Goal: Task Accomplishment & Management: Complete application form

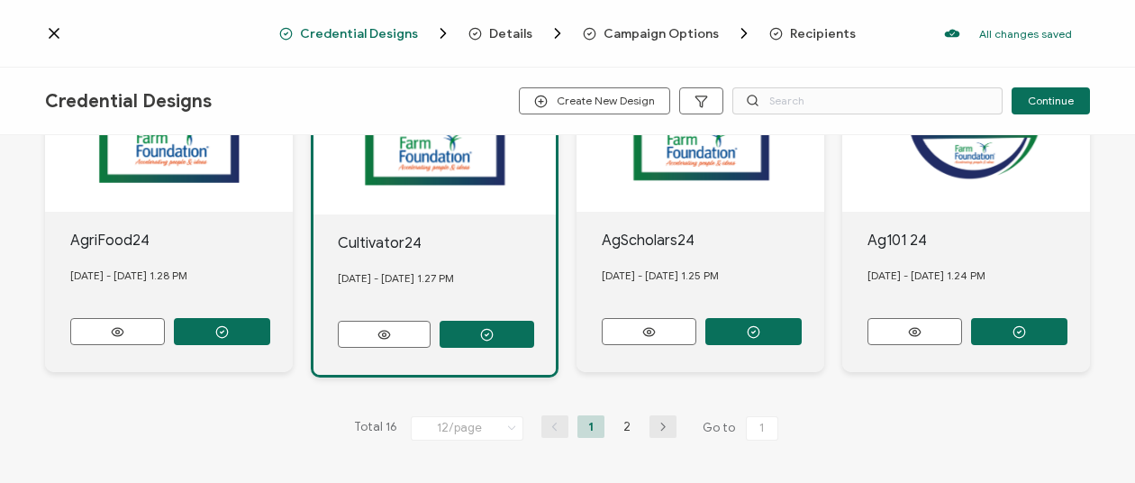
scroll to position [1121, 0]
click at [313, 214] on div at bounding box center [434, 119] width 242 height 189
click at [313, 181] on div at bounding box center [434, 119] width 242 height 189
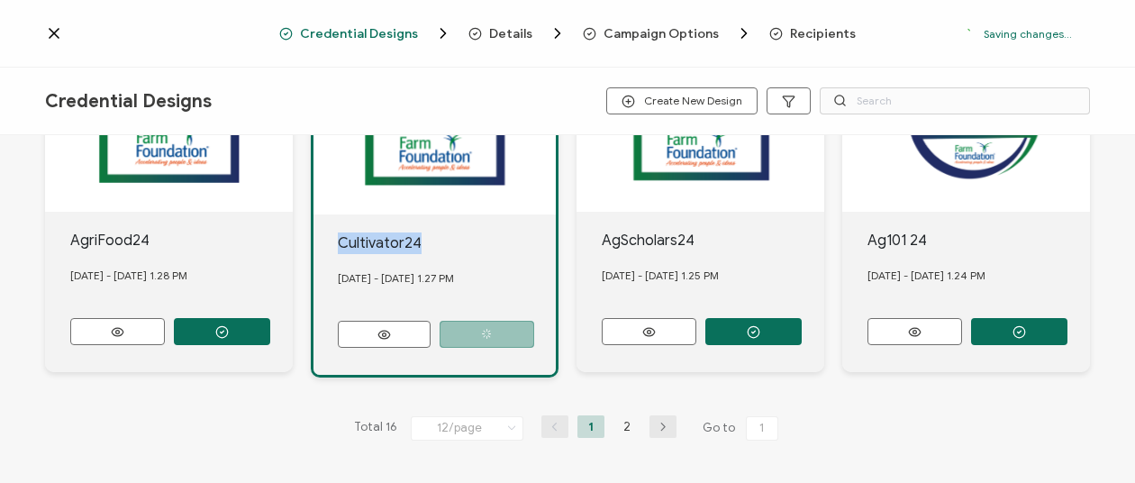
click at [313, 181] on div at bounding box center [434, 119] width 242 height 189
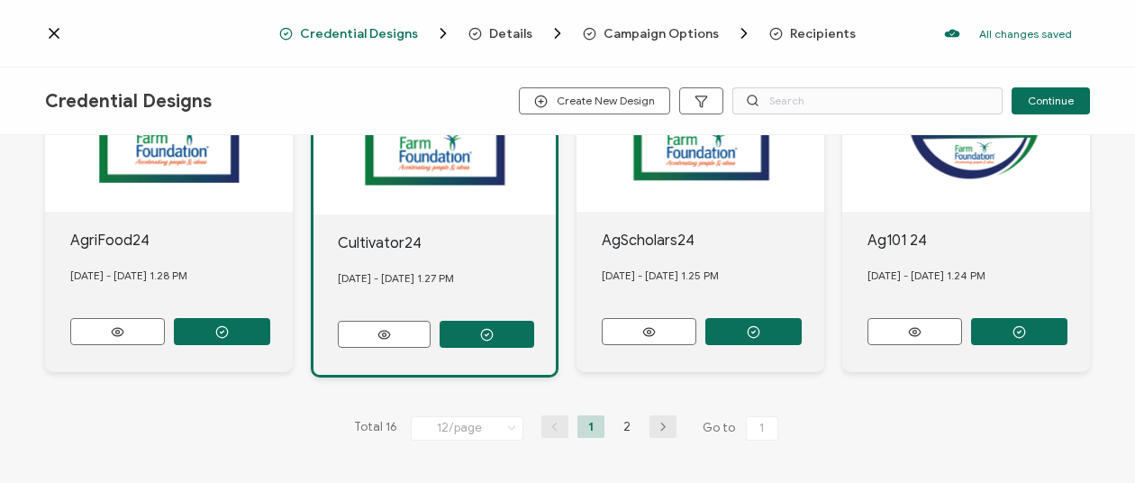
click at [820, 23] on div "Credential Designs Details Campaign Options Recipients All changes saved We sav…" at bounding box center [567, 34] width 1135 height 68
click at [831, 32] on span "Recipients" at bounding box center [823, 34] width 66 height 14
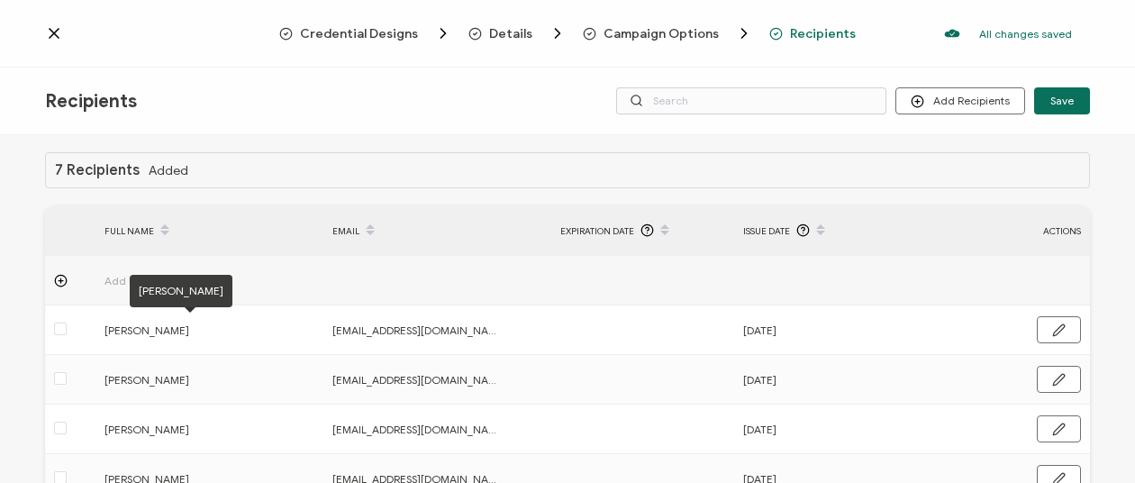
scroll to position [6, 0]
click at [107, 271] on span "Add Recipient" at bounding box center [189, 279] width 171 height 21
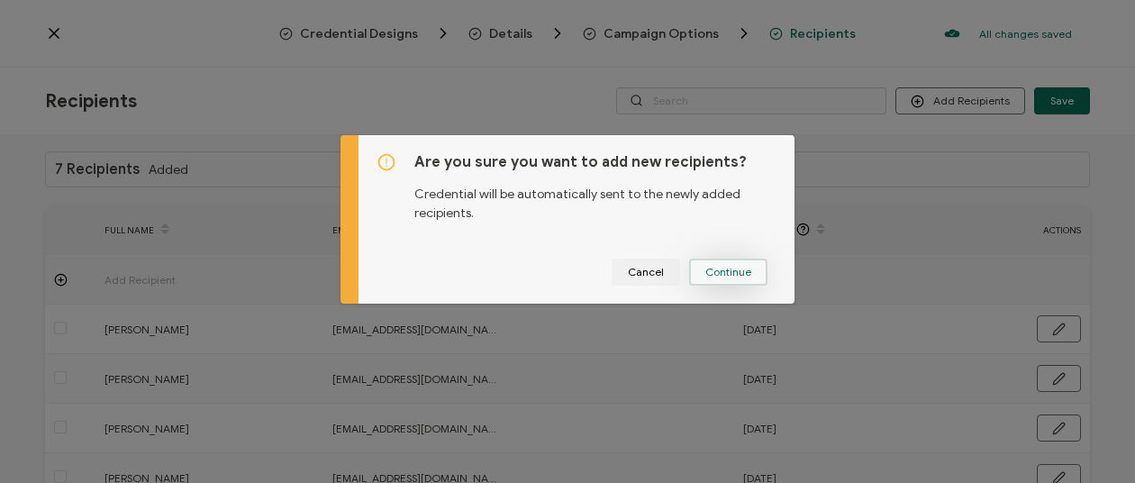
click at [737, 267] on span "Continue" at bounding box center [728, 272] width 46 height 11
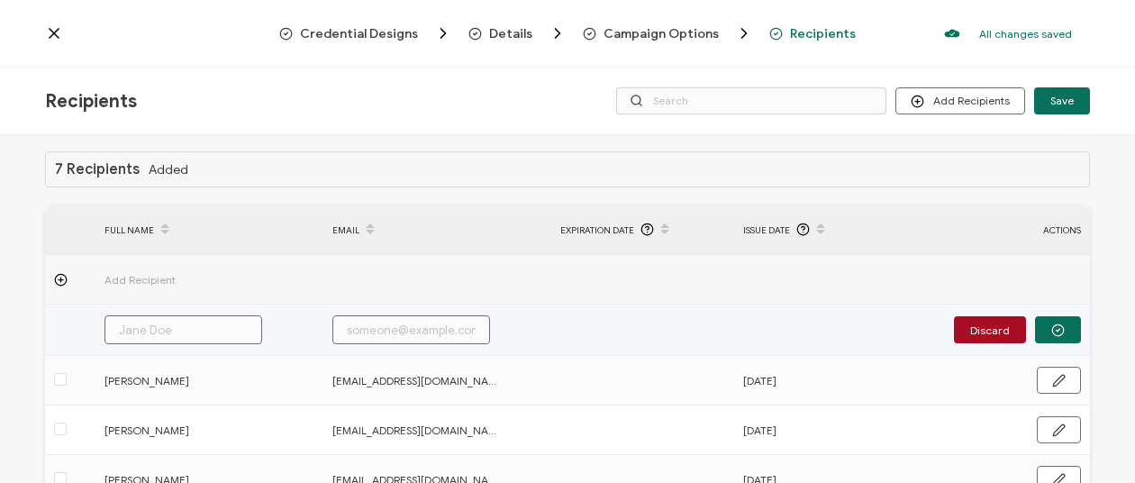
click at [199, 331] on input "text" at bounding box center [183, 329] width 158 height 29
type input "I"
type input "Ik"
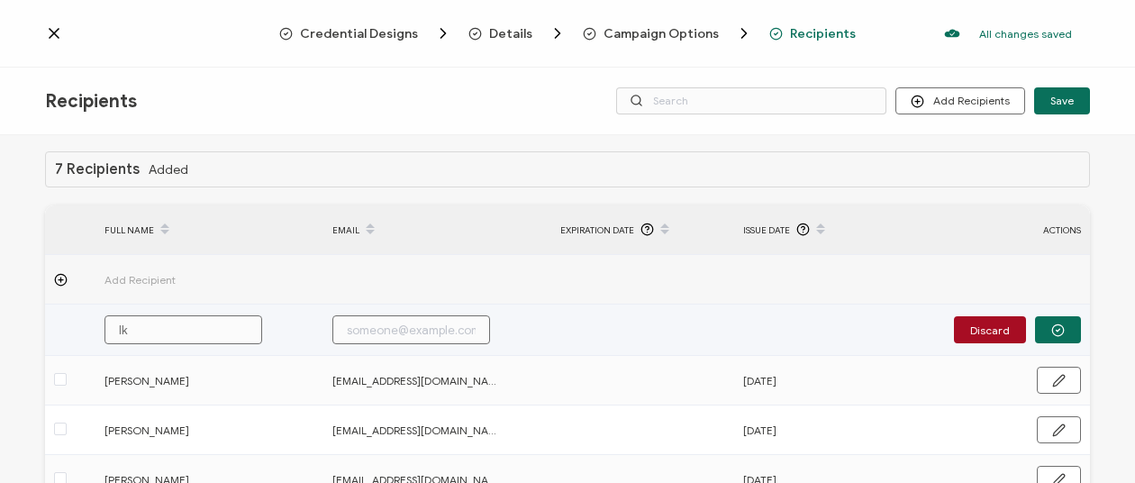
type input "Ike"
type input "Ike I"
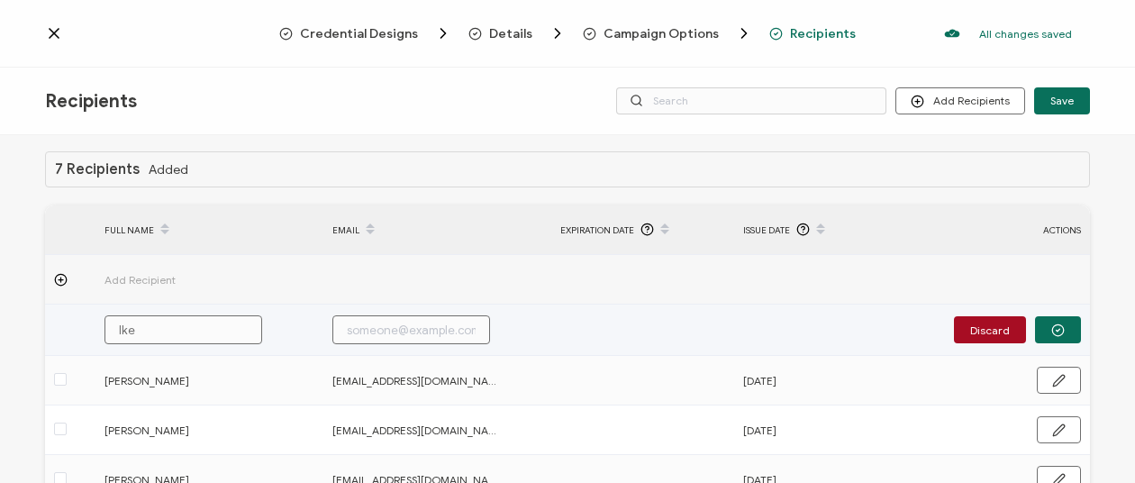
type input "Ike I"
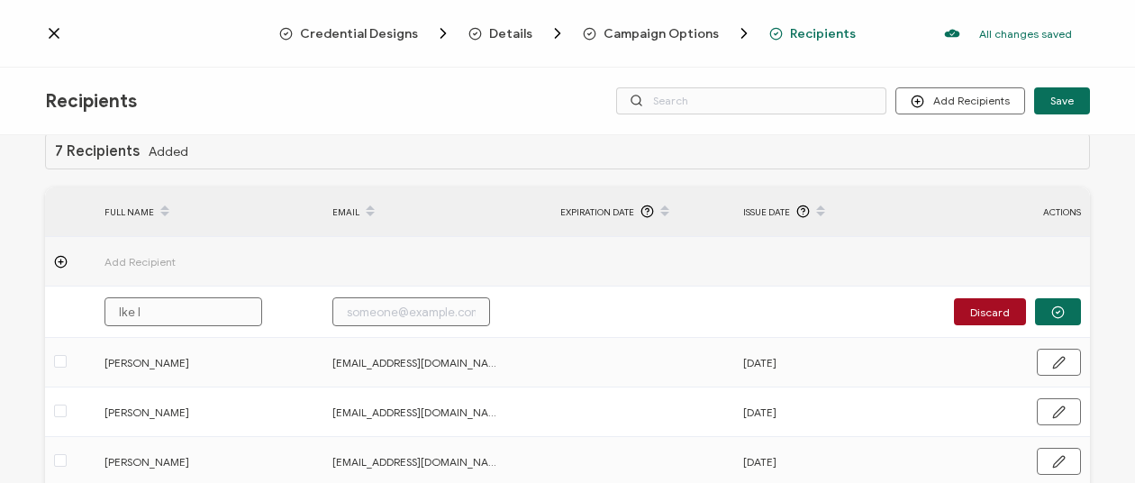
scroll to position [0, 0]
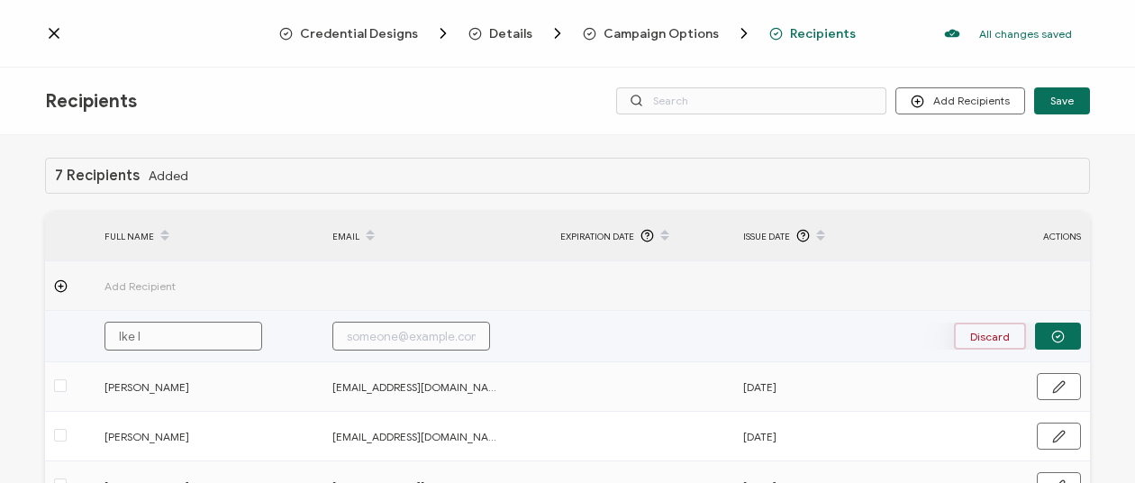
click at [980, 329] on button "Discard" at bounding box center [990, 335] width 72 height 27
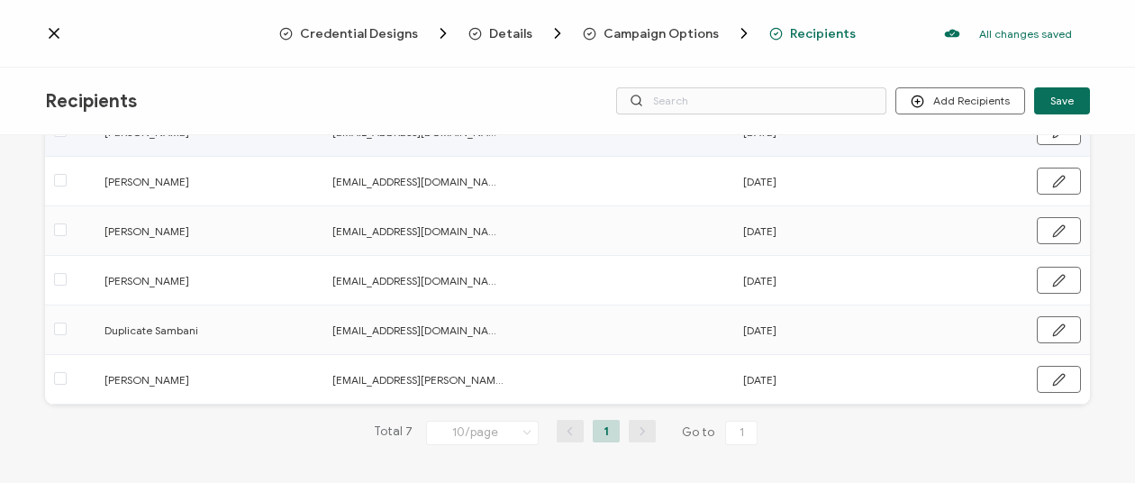
scroll to position [253, 0]
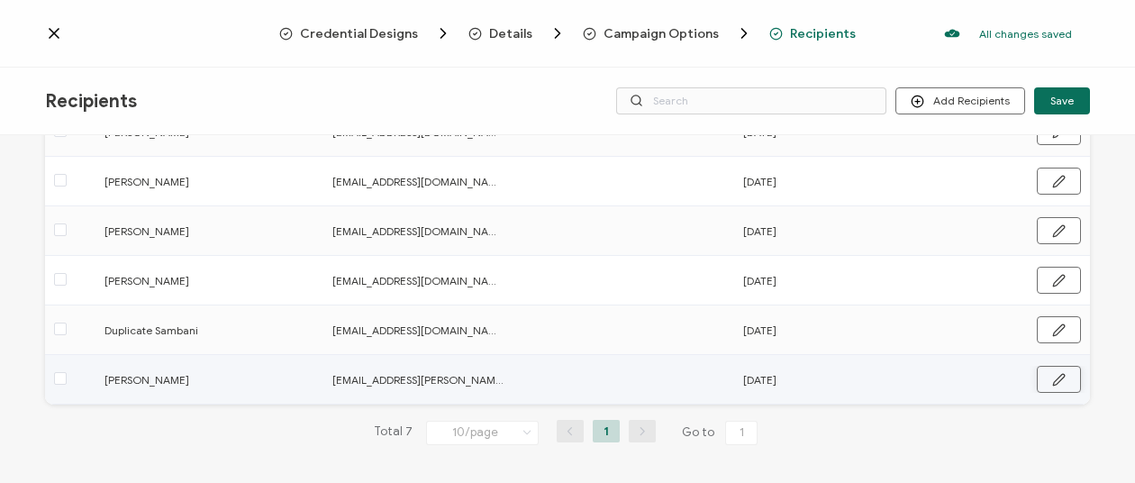
click at [1056, 373] on icon "button" at bounding box center [1059, 380] width 14 height 14
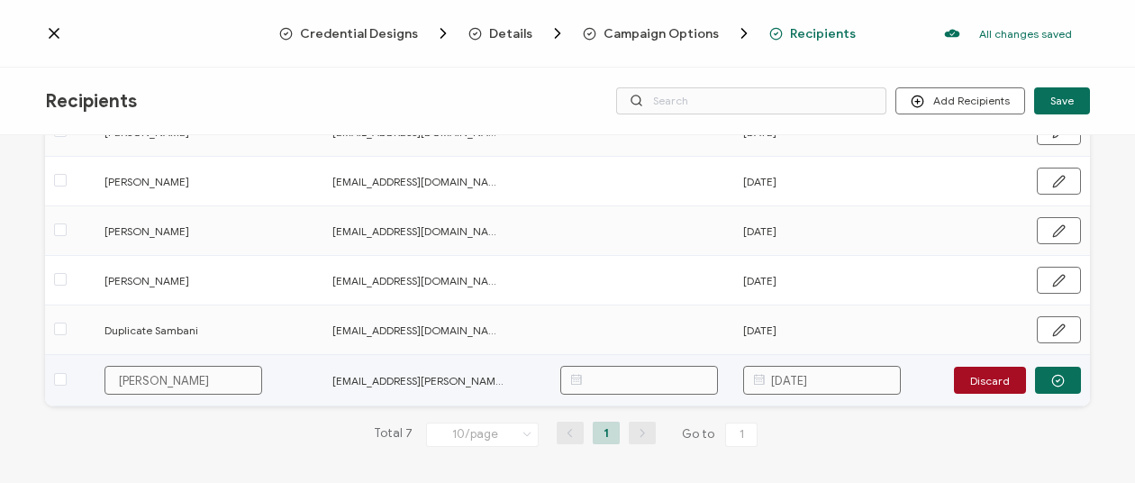
scroll to position [254, 0]
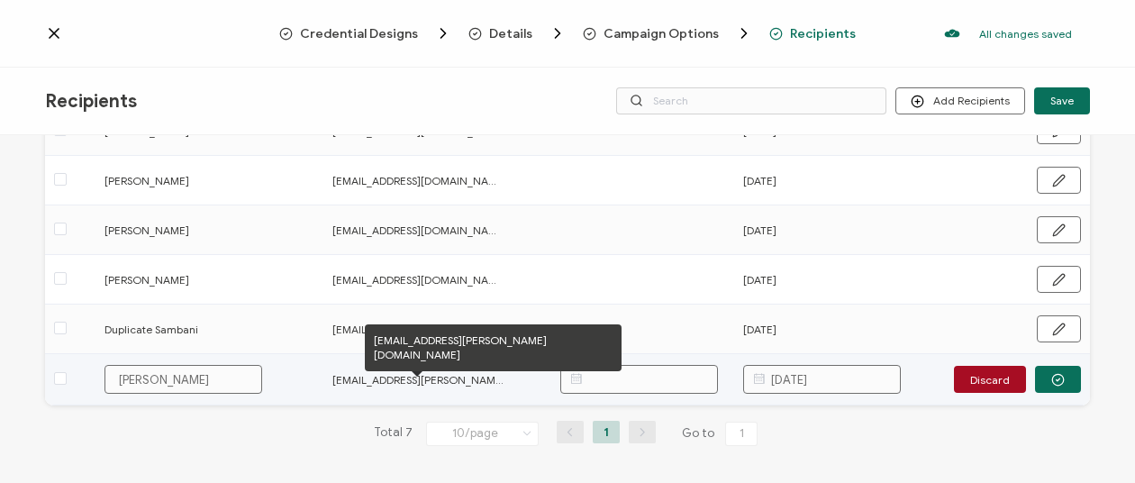
click at [393, 378] on span "[EMAIL_ADDRESS][PERSON_NAME][DOMAIN_NAME]" at bounding box center [417, 379] width 171 height 21
click at [378, 376] on span "[EMAIL_ADDRESS][PERSON_NAME][DOMAIN_NAME]" at bounding box center [417, 379] width 171 height 21
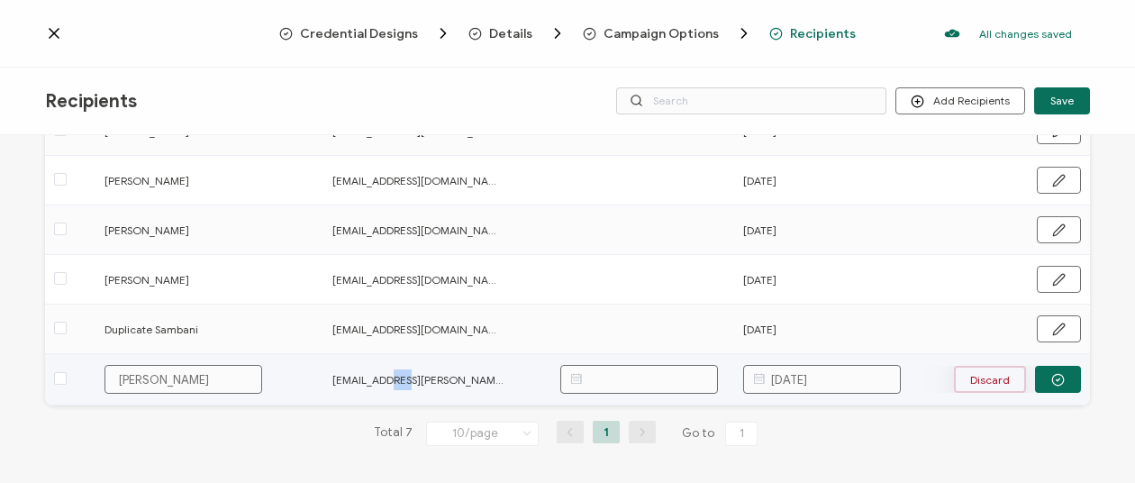
click at [989, 371] on button "Discard" at bounding box center [990, 379] width 72 height 27
click at [1052, 376] on icon "button" at bounding box center [1059, 380] width 14 height 14
click at [989, 372] on button "Discard" at bounding box center [990, 379] width 72 height 27
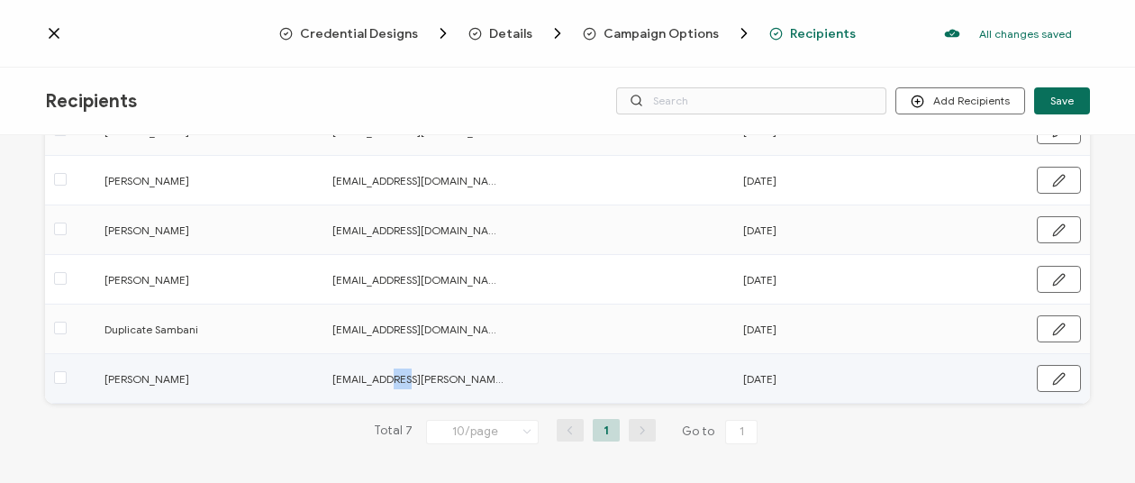
scroll to position [253, 0]
click at [56, 375] on span at bounding box center [60, 378] width 13 height 13
click at [67, 372] on input "checkbox" at bounding box center [67, 372] width 0 height 0
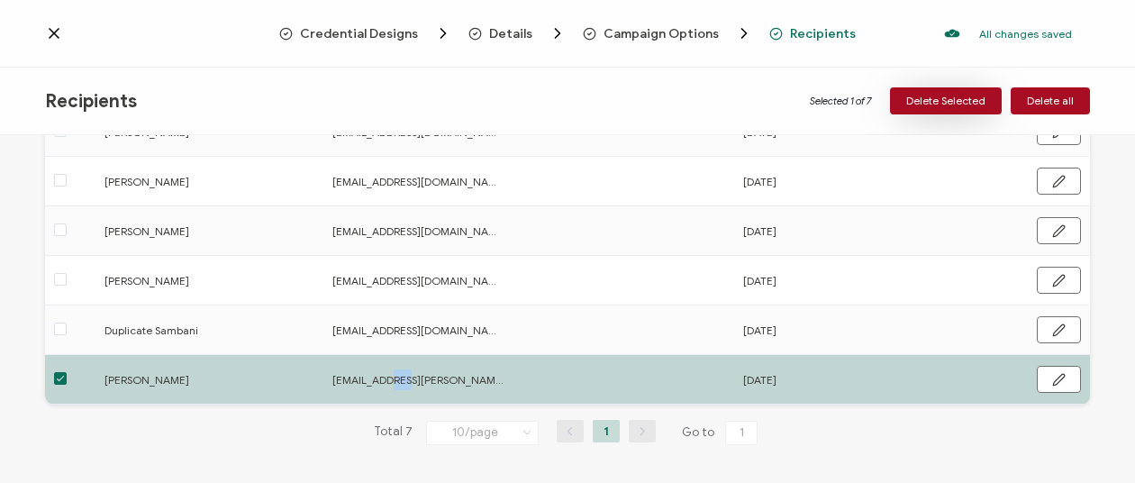
click at [956, 98] on span "Delete Selected" at bounding box center [945, 100] width 79 height 11
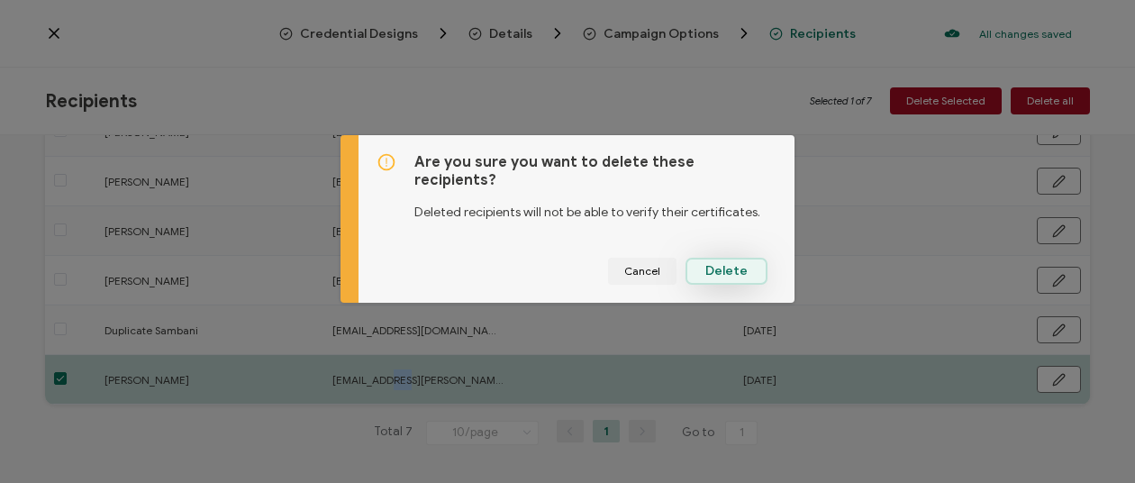
click at [735, 265] on span "Delete" at bounding box center [726, 271] width 42 height 13
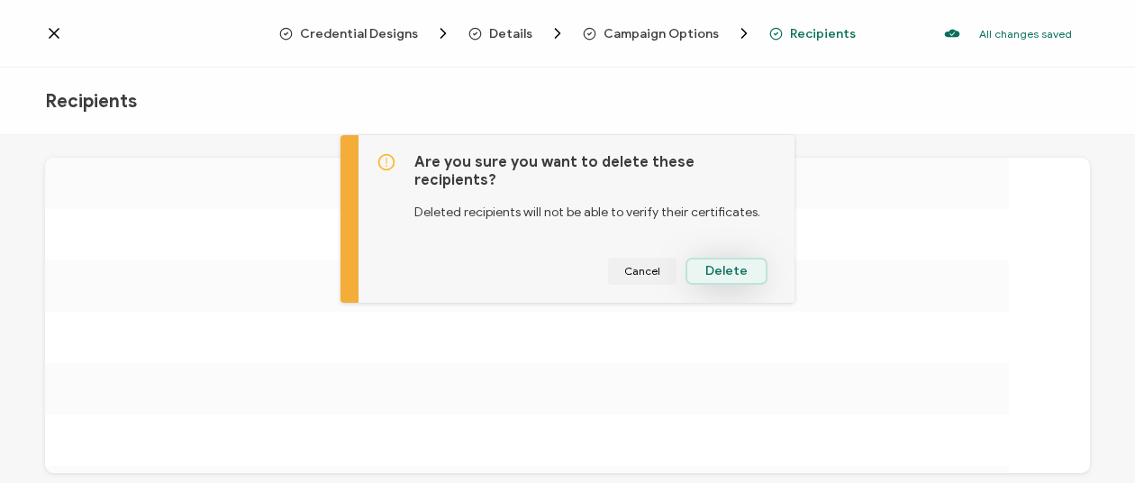
scroll to position [0, 0]
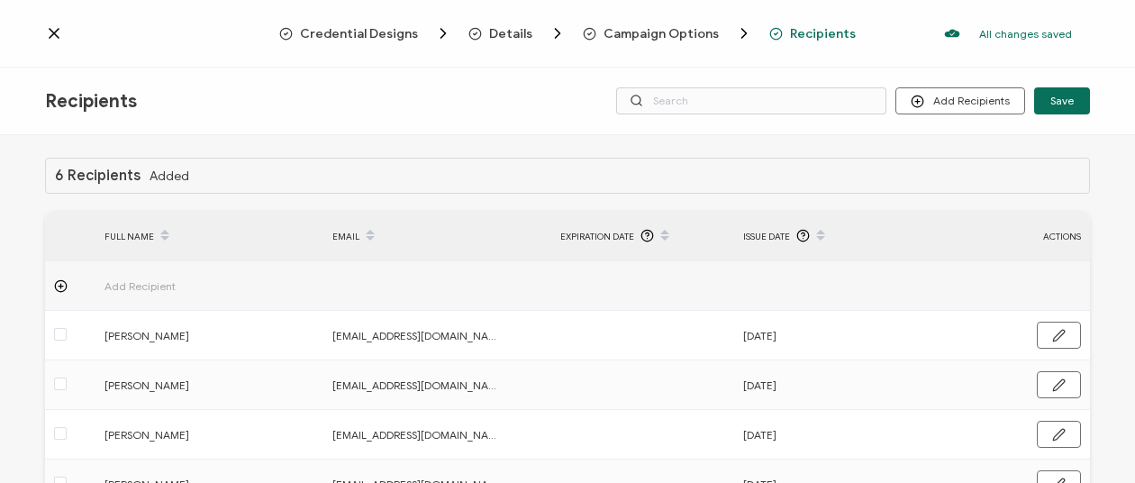
click at [62, 287] on icon at bounding box center [61, 286] width 14 height 14
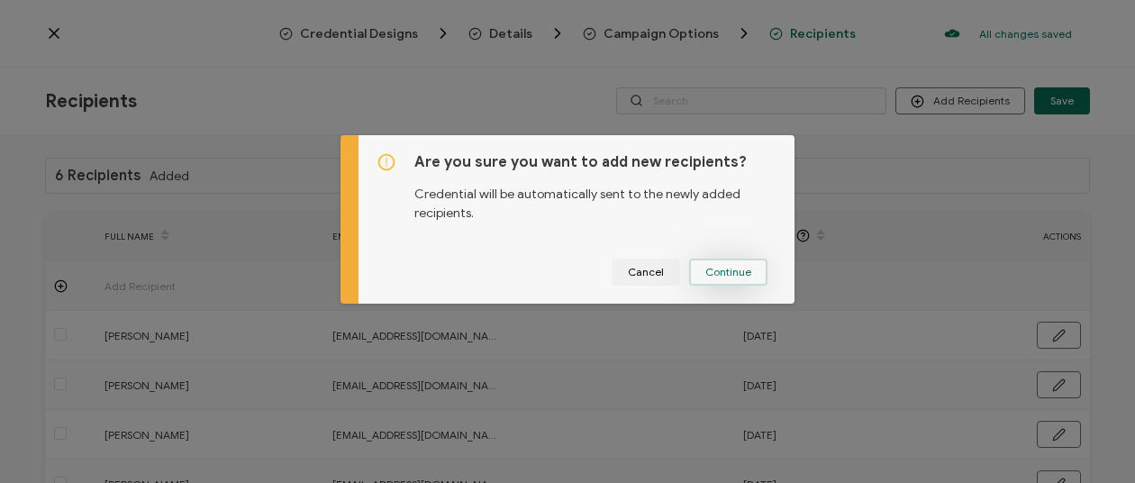
click at [735, 267] on span "Continue" at bounding box center [728, 272] width 46 height 11
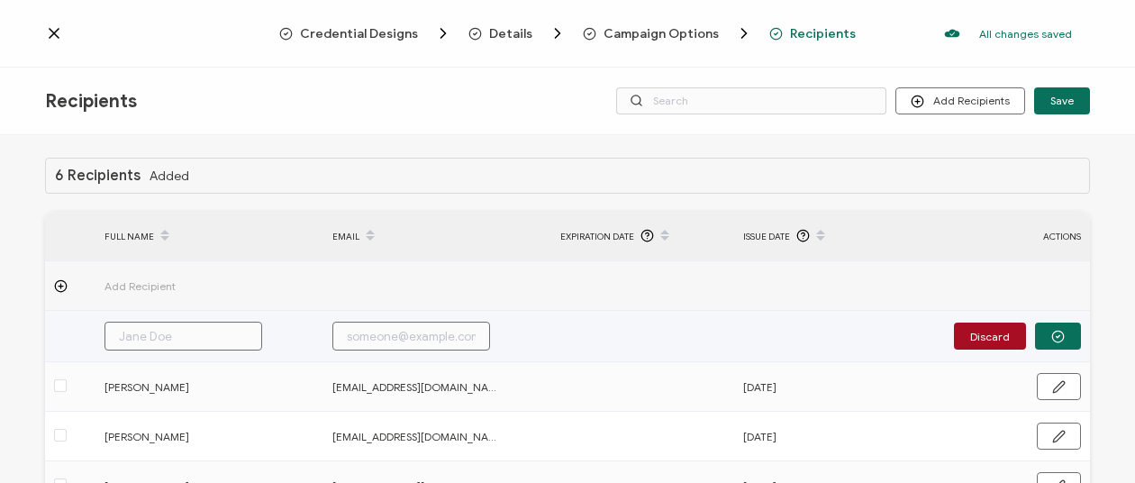
click at [180, 331] on input "text" at bounding box center [183, 336] width 158 height 29
type input "I"
type input "Ik"
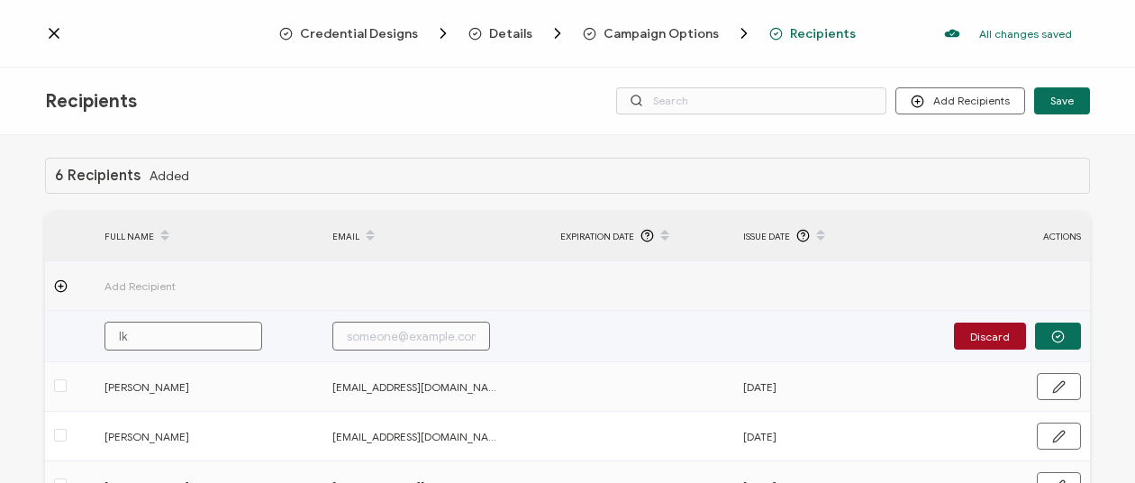
type input "Ike"
type input "Ike I"
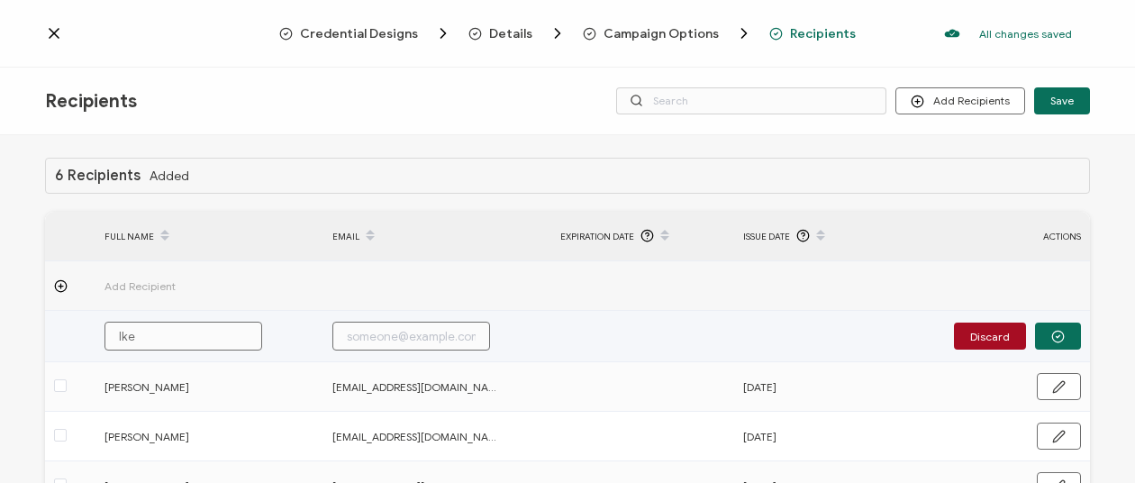
type input "Ike I"
type input "Ike In"
type input "Ike Inn"
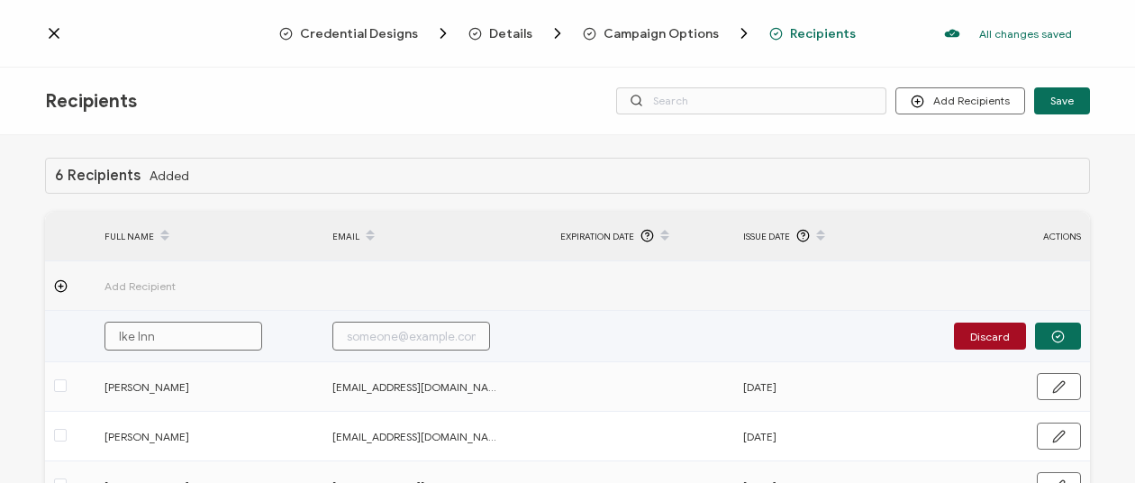
type input "Ike Inni"
type input "[PERSON_NAME]"
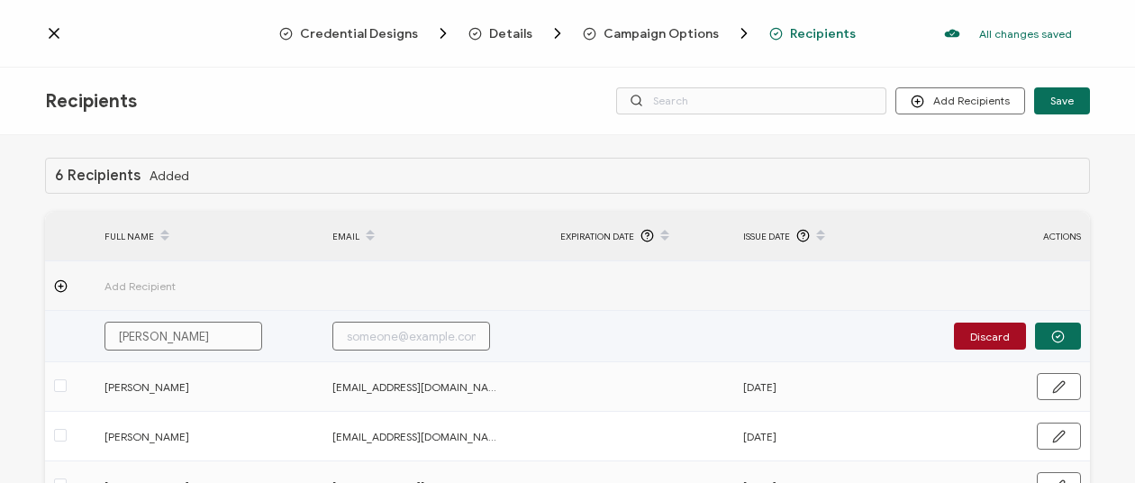
type input "[PERSON_NAME]"
click at [364, 338] on input "text" at bounding box center [411, 336] width 158 height 29
paste input "[EMAIL_ADDRESS][PERSON_NAME][DOMAIN_NAME]"
type input "[EMAIL_ADDRESS][PERSON_NAME][DOMAIN_NAME]"
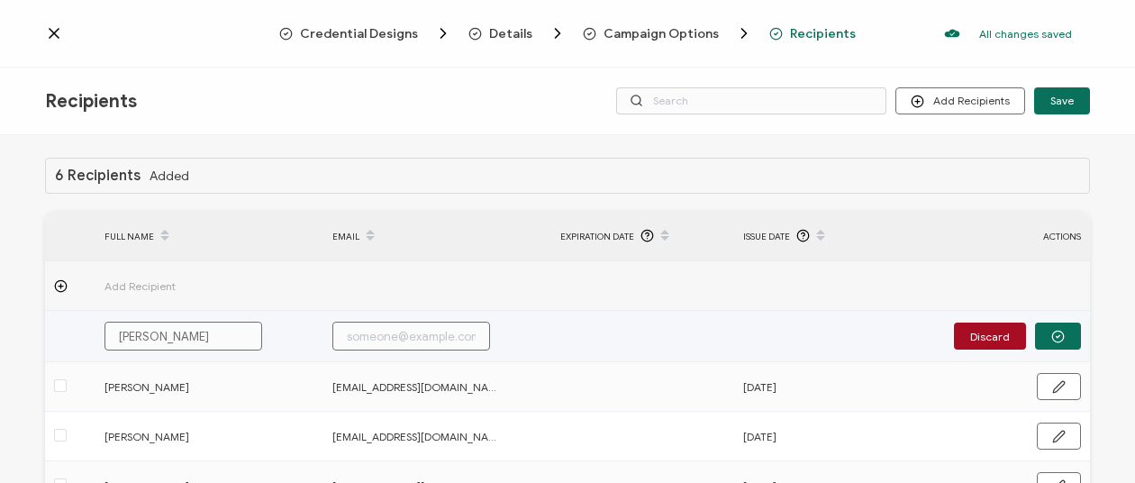
type input "[EMAIL_ADDRESS][PERSON_NAME][DOMAIN_NAME]"
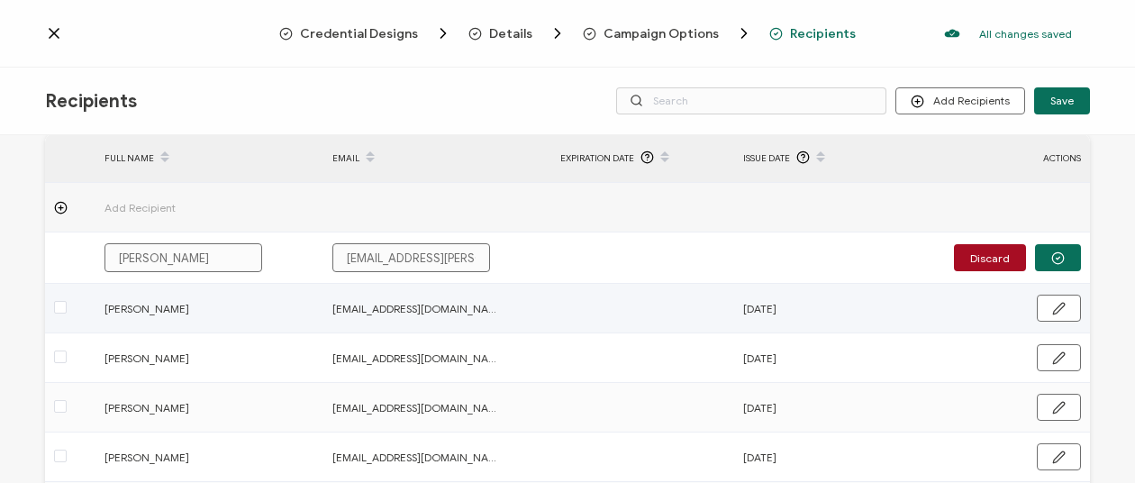
scroll to position [79, 0]
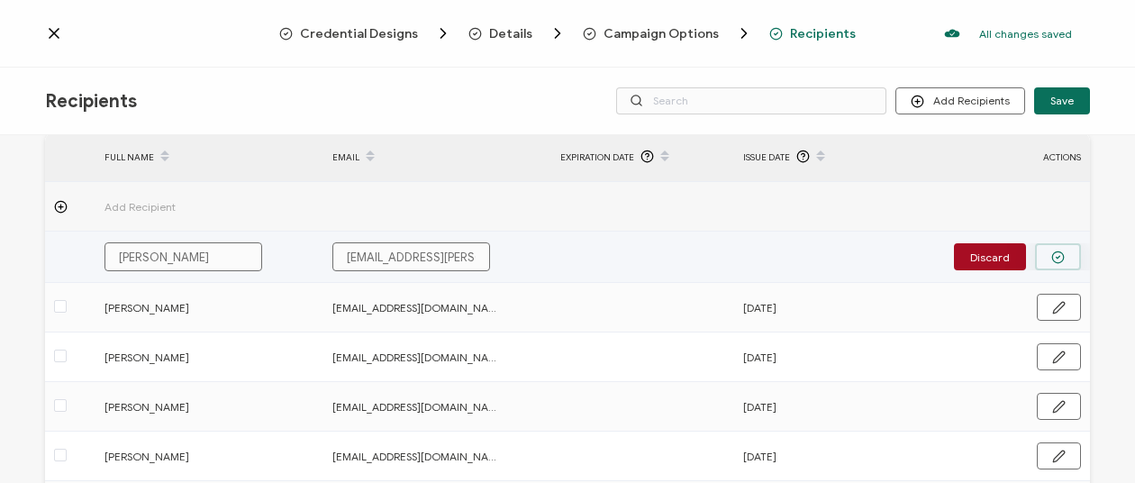
type input "[EMAIL_ADDRESS][PERSON_NAME][DOMAIN_NAME]"
click at [1051, 251] on icon "button" at bounding box center [1058, 257] width 14 height 14
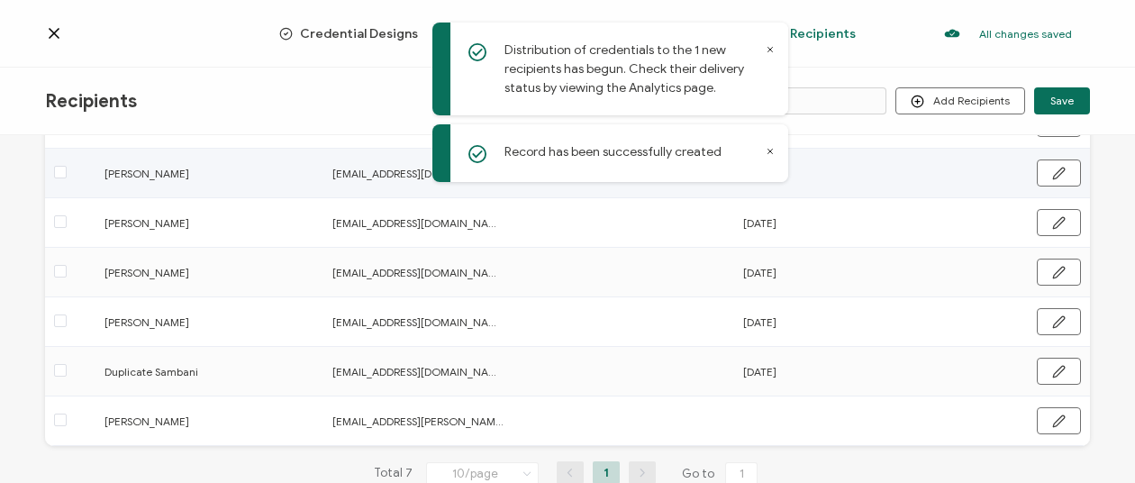
scroll to position [253, 0]
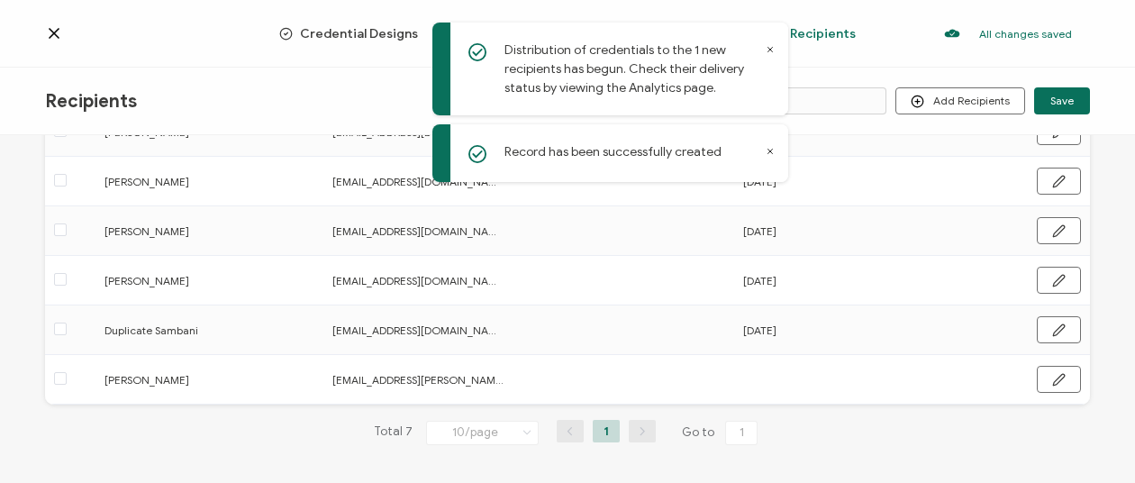
click at [925, 442] on div "Total 7 10/page 10/page 20/page 50/page 100/page 1 Go to 1" at bounding box center [567, 432] width 1045 height 29
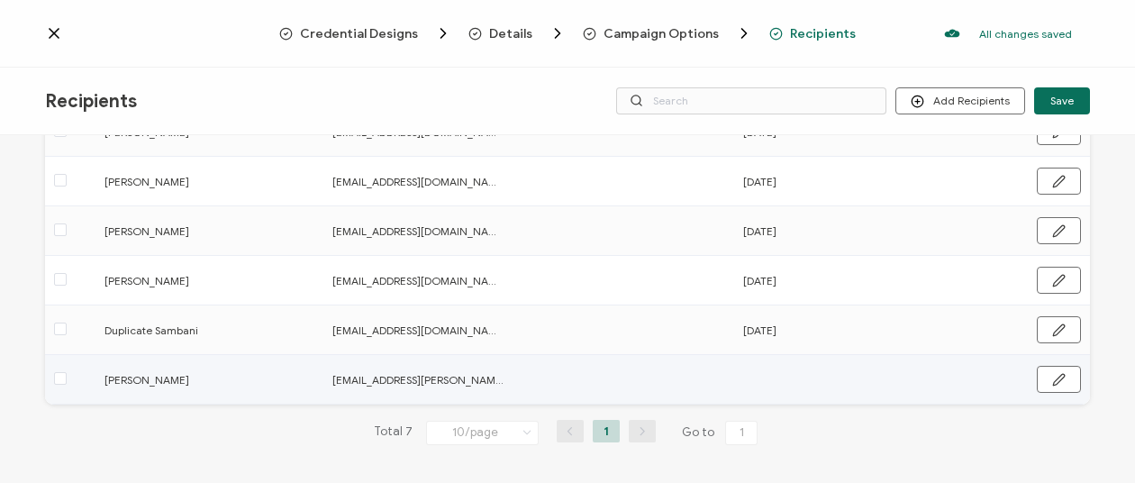
scroll to position [0, 0]
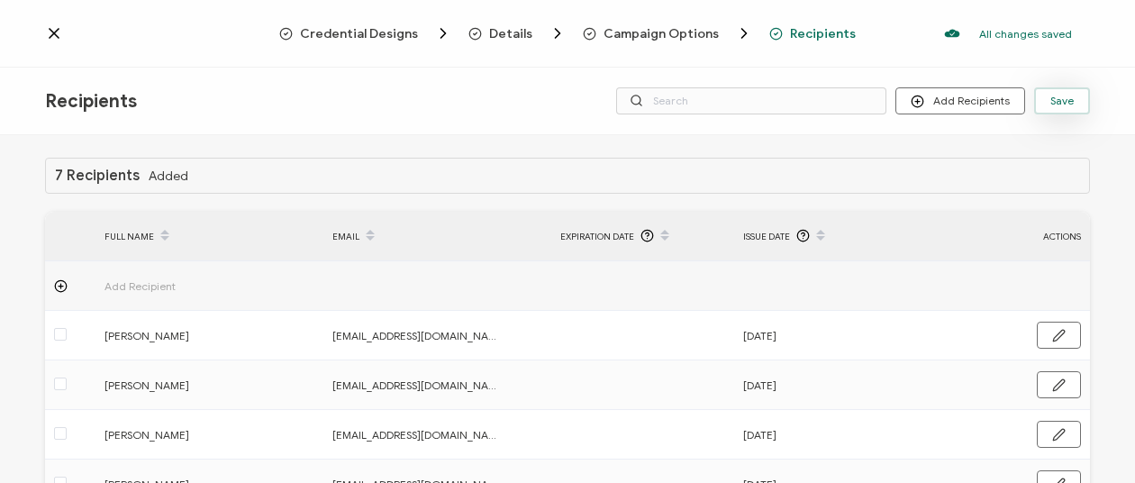
click at [1075, 95] on button "Save" at bounding box center [1062, 100] width 56 height 27
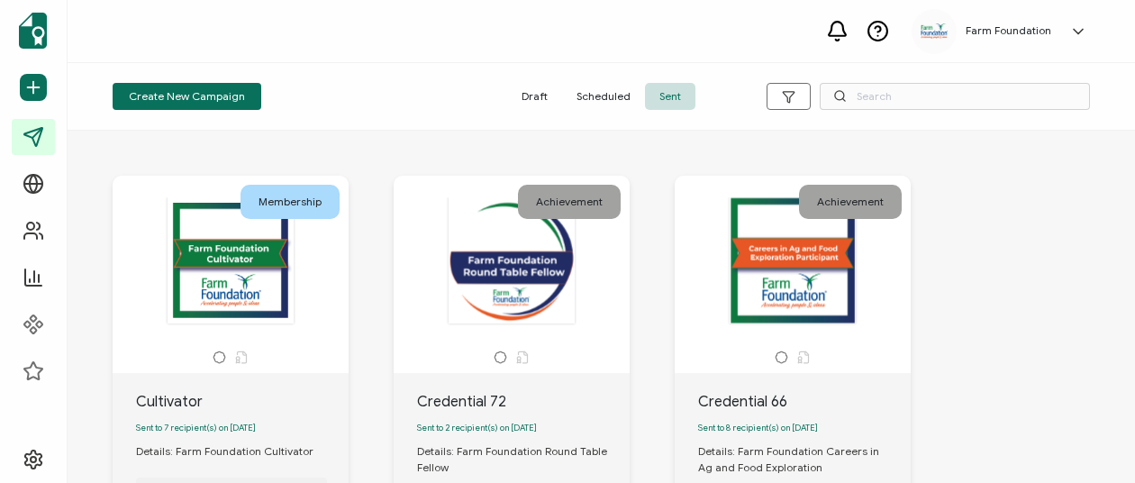
click at [243, 298] on div at bounding box center [230, 260] width 189 height 128
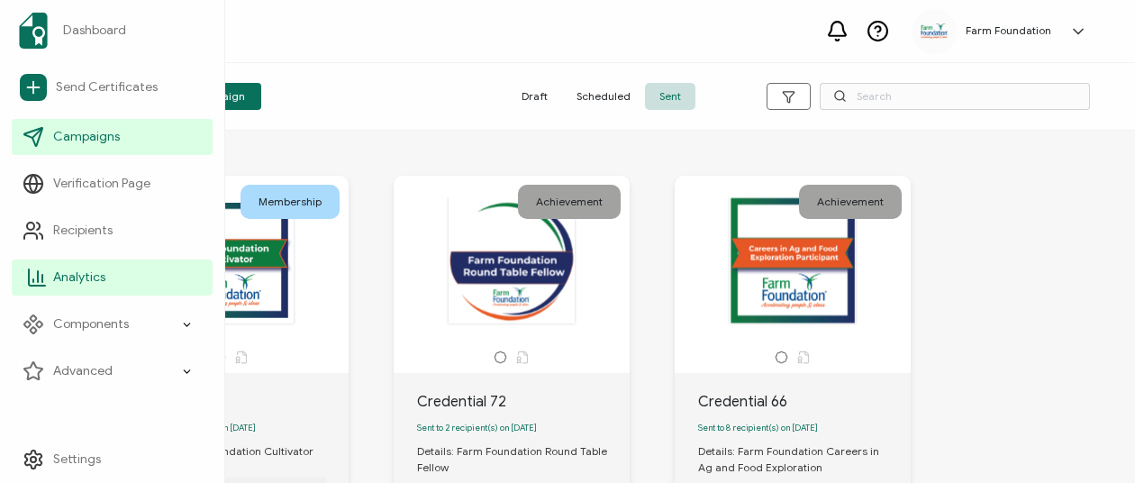
click at [31, 281] on icon at bounding box center [37, 278] width 22 height 22
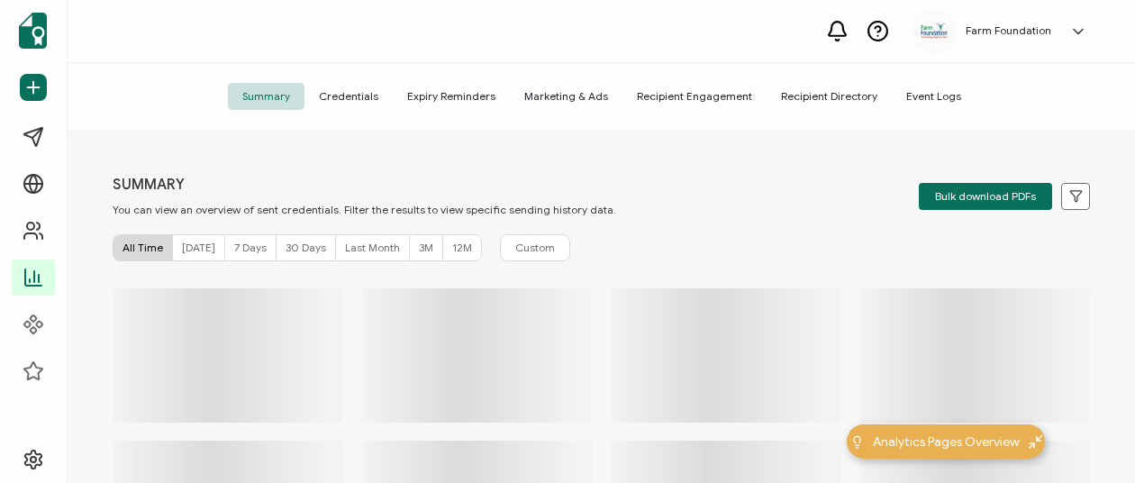
click at [191, 255] on div "[DATE]" at bounding box center [199, 247] width 52 height 25
